Goal: Use online tool/utility: Use online tool/utility

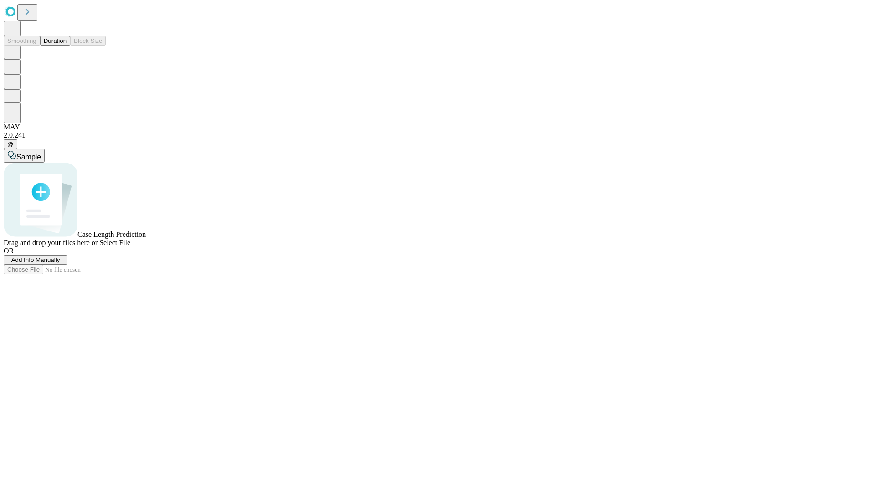
click at [67, 46] on button "Duration" at bounding box center [55, 41] width 30 height 10
click at [41, 153] on span "Sample" at bounding box center [28, 157] width 25 height 8
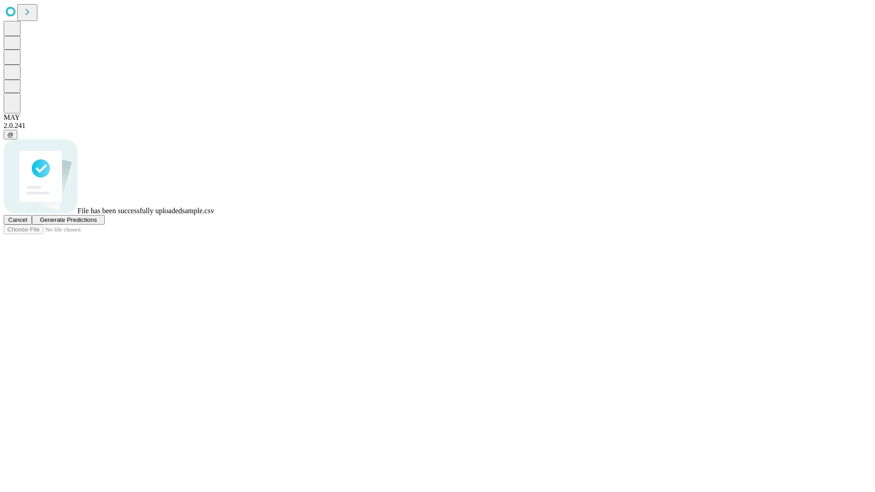
click at [97, 223] on span "Generate Predictions" at bounding box center [68, 219] width 57 height 7
